Goal: Information Seeking & Learning: Learn about a topic

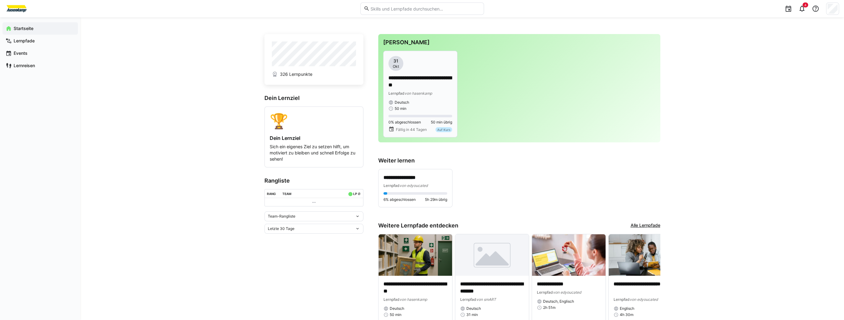
click at [411, 82] on p "**********" at bounding box center [420, 82] width 64 height 14
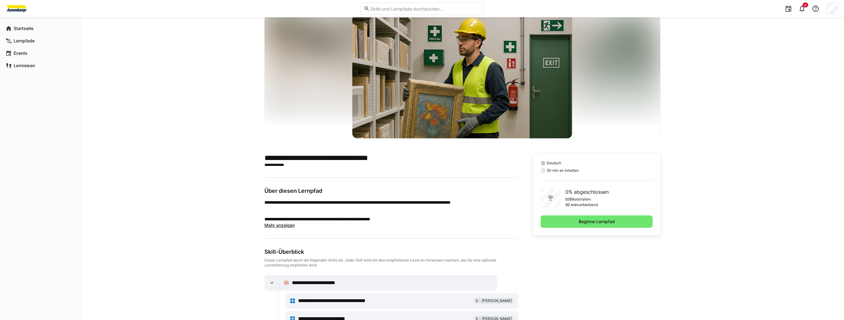
scroll to position [74, 0]
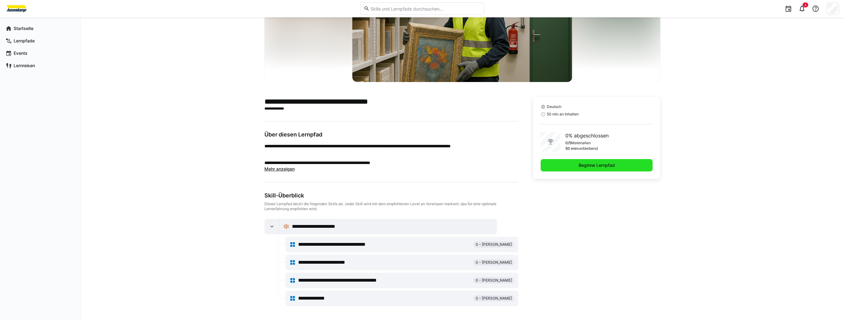
click at [599, 165] on span "Beginne Lernpfad" at bounding box center [596, 165] width 38 height 6
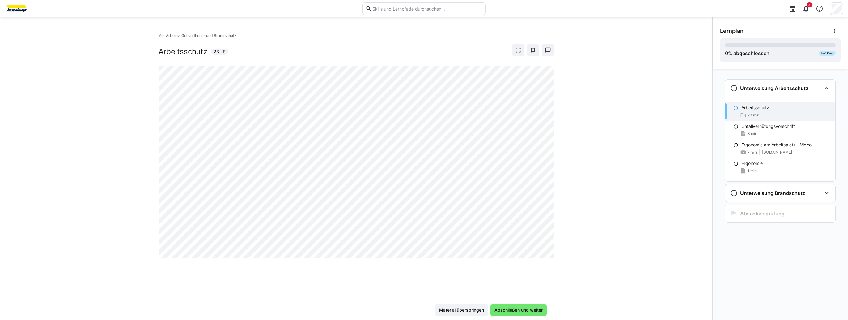
click at [421, 264] on div "Arbeits- Gesundheits- und Brandschutz Arbeitsschutz 23 LP" at bounding box center [356, 165] width 713 height 267
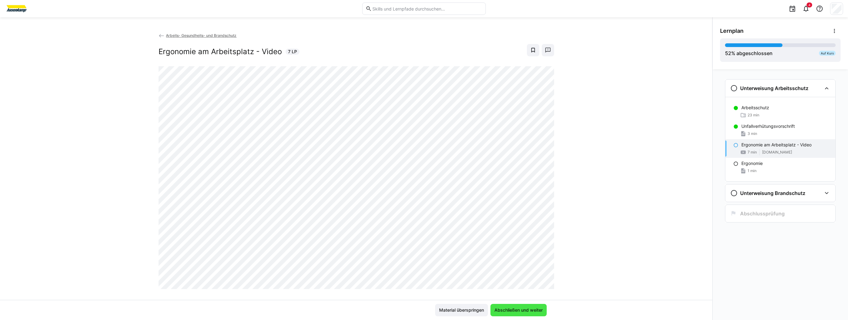
click at [528, 307] on span "Abschließen und weiter" at bounding box center [519, 310] width 50 height 6
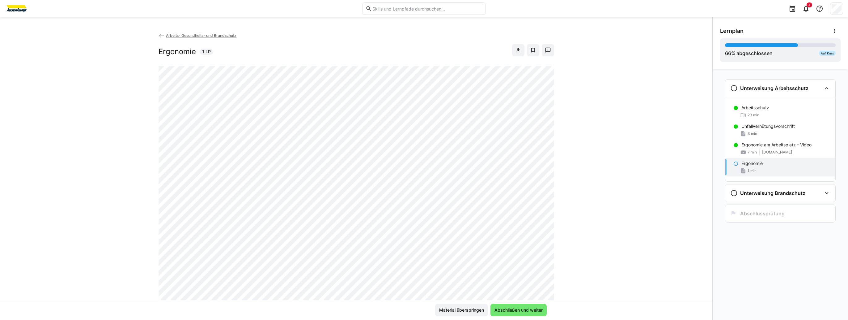
scroll to position [62, 0]
drag, startPoint x: 528, startPoint y: 311, endPoint x: 519, endPoint y: 307, distance: 9.1
click at [528, 311] on span "Abschließen und weiter" at bounding box center [519, 310] width 50 height 6
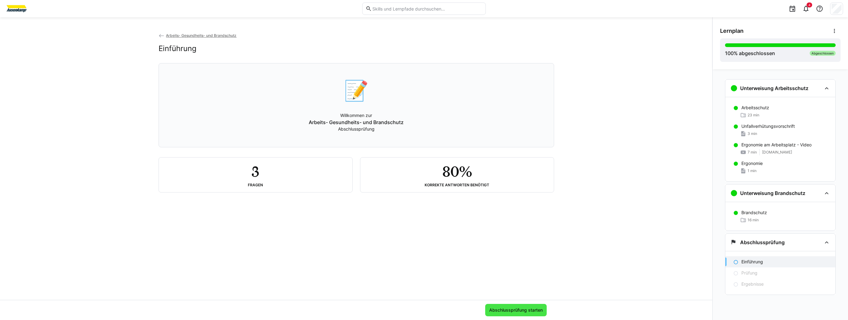
click at [520, 310] on span "Abschlussprüfung starten" at bounding box center [515, 310] width 55 height 6
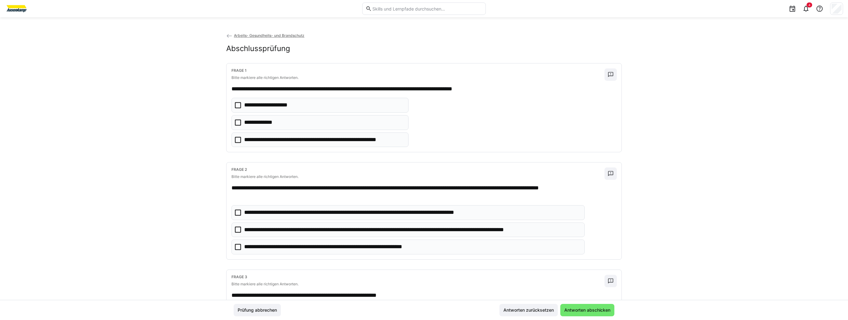
click at [235, 123] on icon at bounding box center [238, 122] width 6 height 6
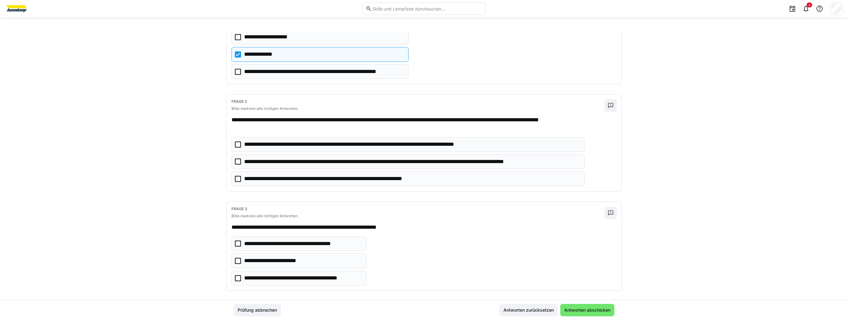
scroll to position [72, 0]
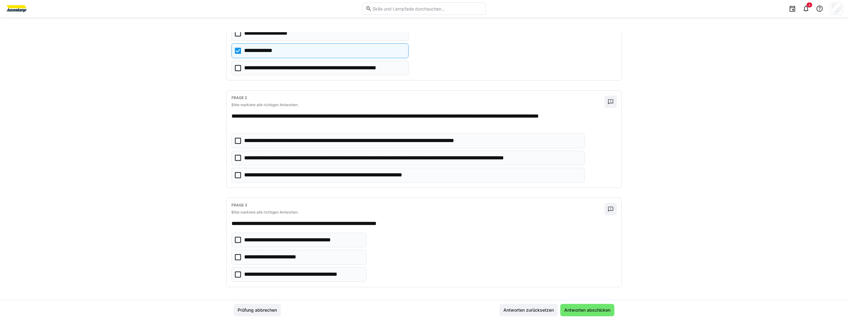
click at [241, 157] on eds-checkbox "**********" at bounding box center [408, 158] width 353 height 15
click at [251, 174] on p "**********" at bounding box center [344, 175] width 201 height 8
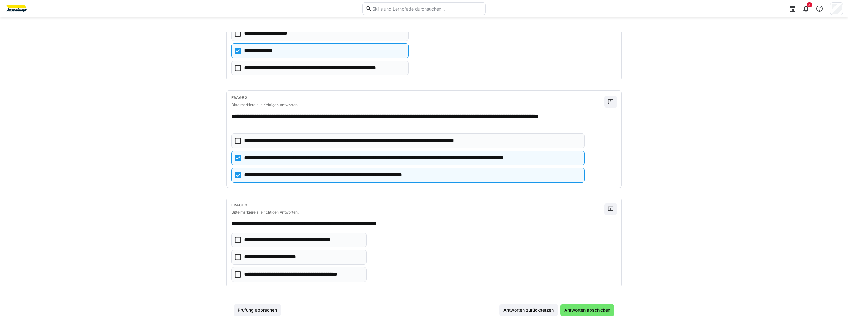
click at [235, 257] on icon at bounding box center [238, 257] width 6 height 6
drag, startPoint x: 235, startPoint y: 273, endPoint x: 257, endPoint y: 276, distance: 22.1
click at [237, 273] on icon at bounding box center [238, 274] width 6 height 6
drag, startPoint x: 235, startPoint y: 255, endPoint x: 255, endPoint y: 266, distance: 23.2
click at [235, 255] on icon at bounding box center [238, 257] width 6 height 6
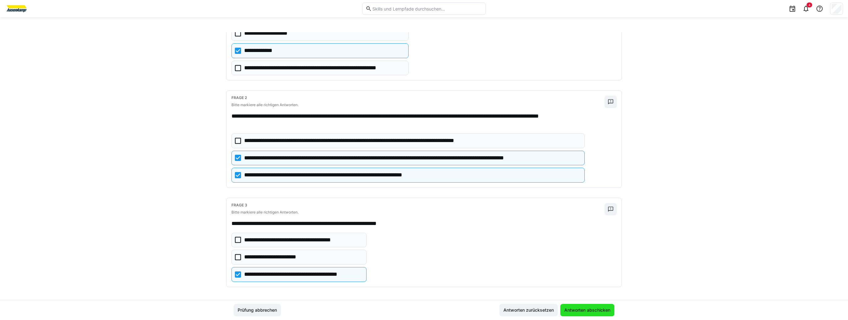
click at [587, 309] on span "Antworten abschicken" at bounding box center [588, 310] width 48 height 6
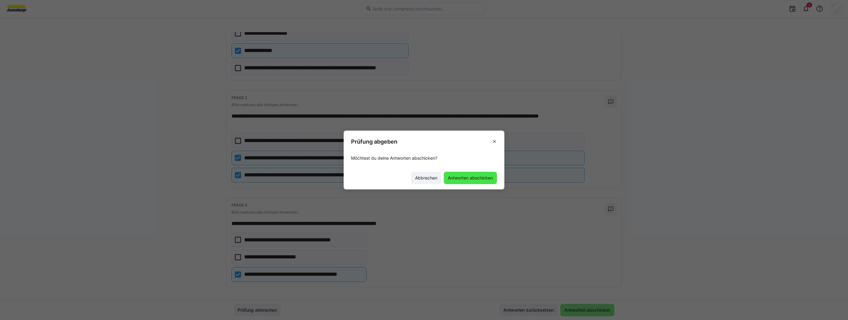
click at [475, 180] on span "Antworten abschicken" at bounding box center [470, 178] width 47 height 6
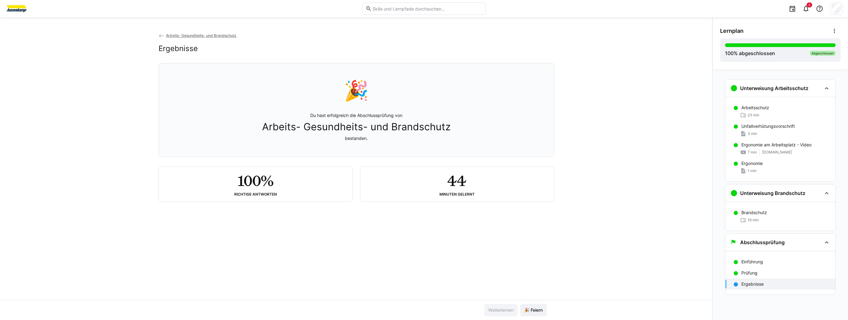
click at [588, 75] on div "Arbeits- Gesundheits- und Brandschutz Ergebnisse 🎉 Du hast erfolgreich die Absc…" at bounding box center [356, 165] width 713 height 267
